Goal: Task Accomplishment & Management: Use online tool/utility

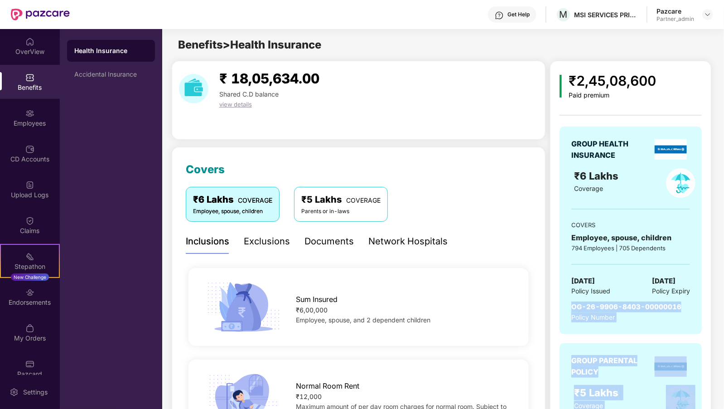
scroll to position [178, 0]
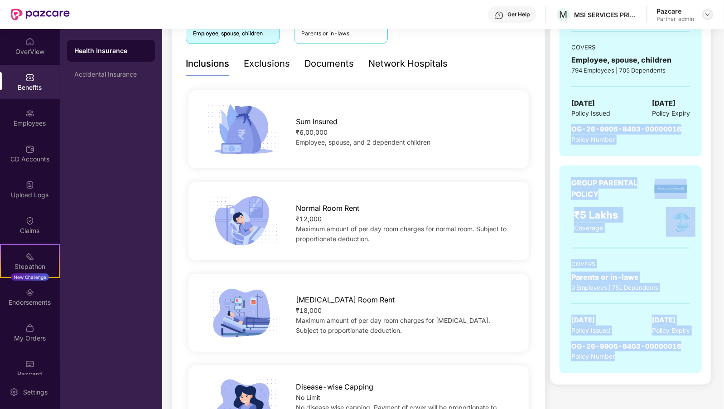
click at [708, 16] on img at bounding box center [707, 14] width 7 height 7
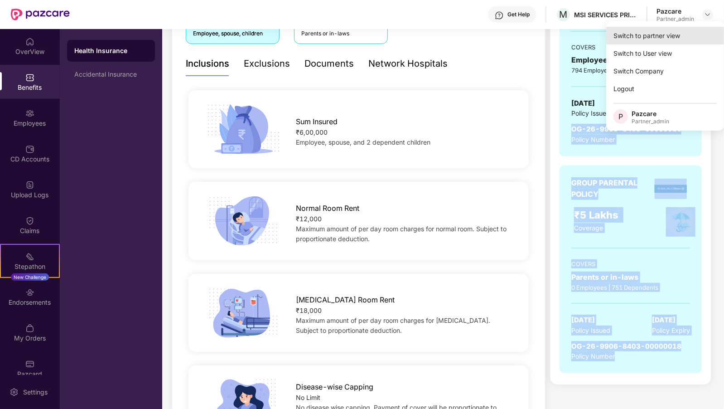
click at [656, 39] on div "Switch to partner view" at bounding box center [666, 36] width 118 height 18
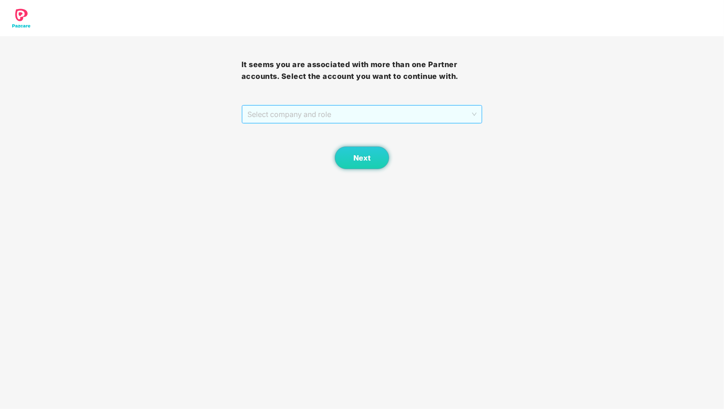
click at [383, 119] on span "Select company and role" at bounding box center [362, 114] width 230 height 17
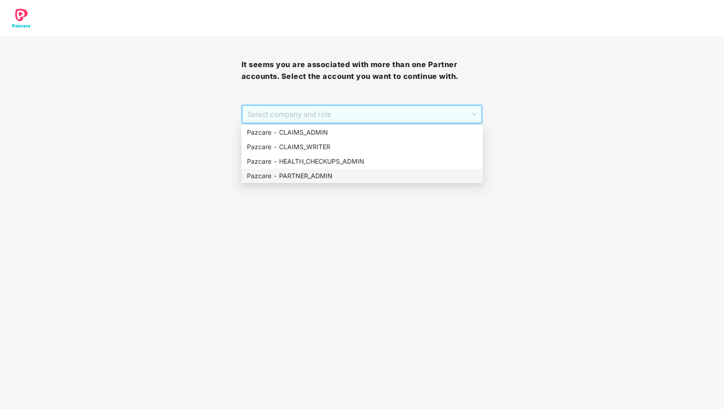
click at [331, 159] on div "Pazcare - HEALTH_CHECKUPS_ADMIN" at bounding box center [362, 161] width 231 height 10
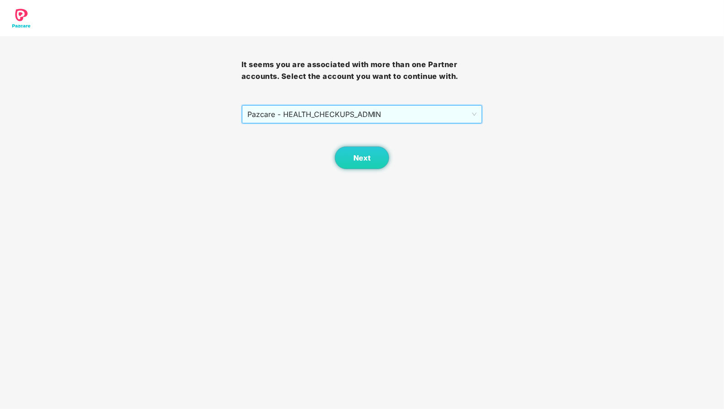
click at [362, 142] on div "Next" at bounding box center [363, 146] width 242 height 45
click at [355, 159] on span "Next" at bounding box center [362, 158] width 17 height 9
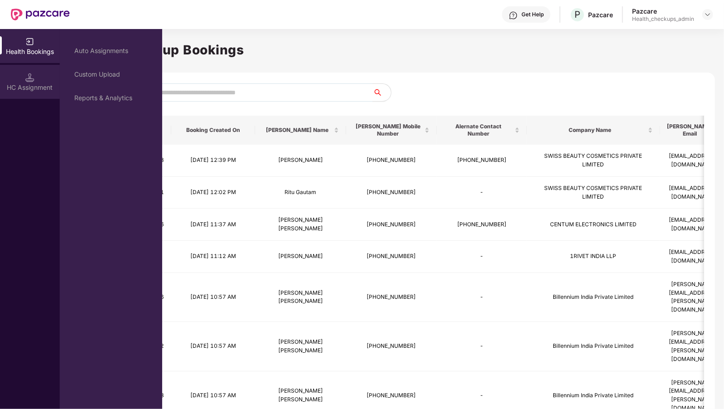
click at [31, 87] on div "HC Assignment" at bounding box center [30, 87] width 60 height 9
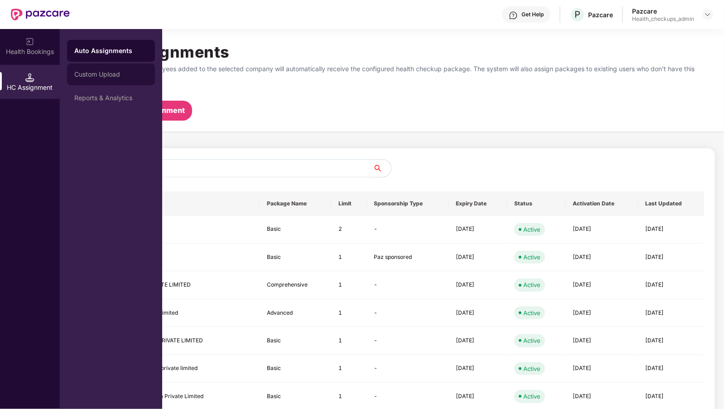
click at [89, 77] on div "Custom Upload" at bounding box center [110, 74] width 73 height 7
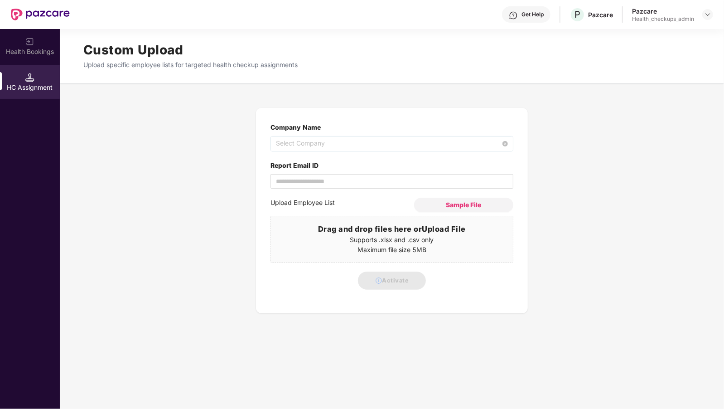
click at [300, 140] on span "Select Company" at bounding box center [392, 143] width 232 height 15
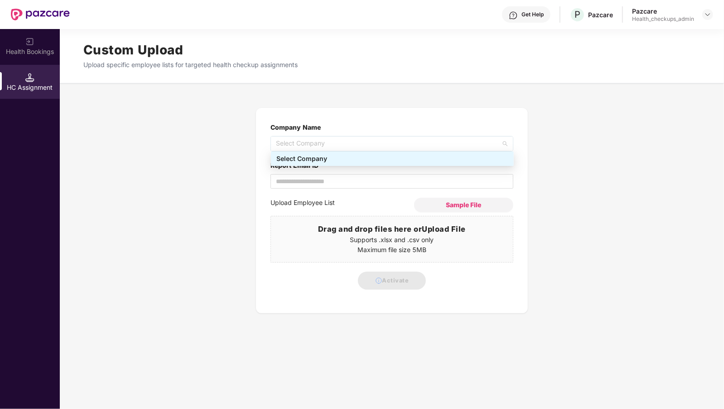
click at [195, 126] on div "Company Name Select Company Report Email ID Upload Employee List Sample File Dr…" at bounding box center [392, 215] width 665 height 214
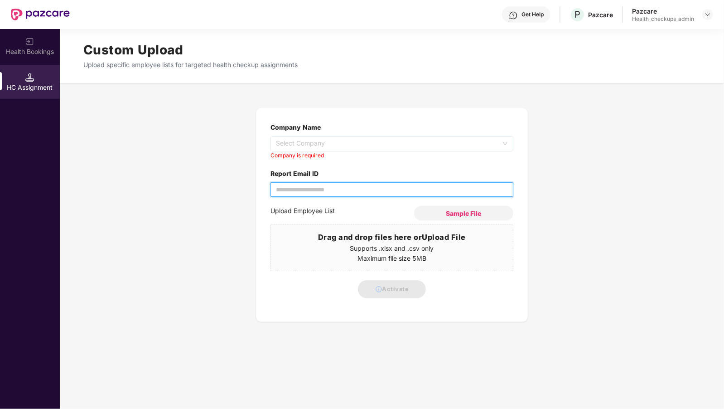
click at [281, 183] on input "Report Email ID" at bounding box center [392, 189] width 243 height 15
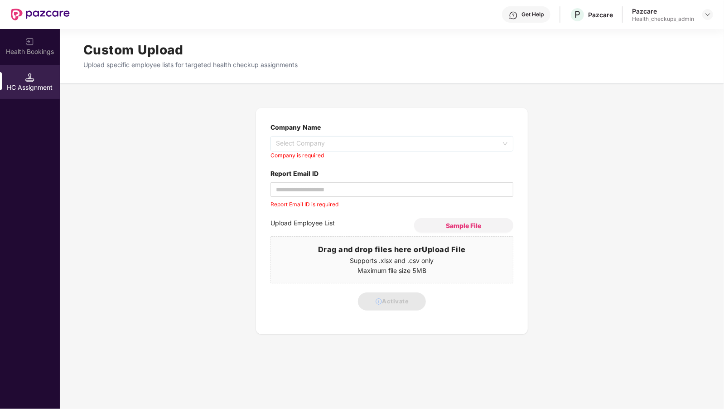
click at [142, 227] on div "Company Name Select Company Company is required Report Email ID Report Email ID…" at bounding box center [392, 225] width 665 height 235
click at [452, 225] on span "Sample File" at bounding box center [463, 225] width 35 height 9
click at [304, 189] on input "Report Email ID" at bounding box center [392, 189] width 243 height 15
